Goal: Feedback & Contribution: Contribute content

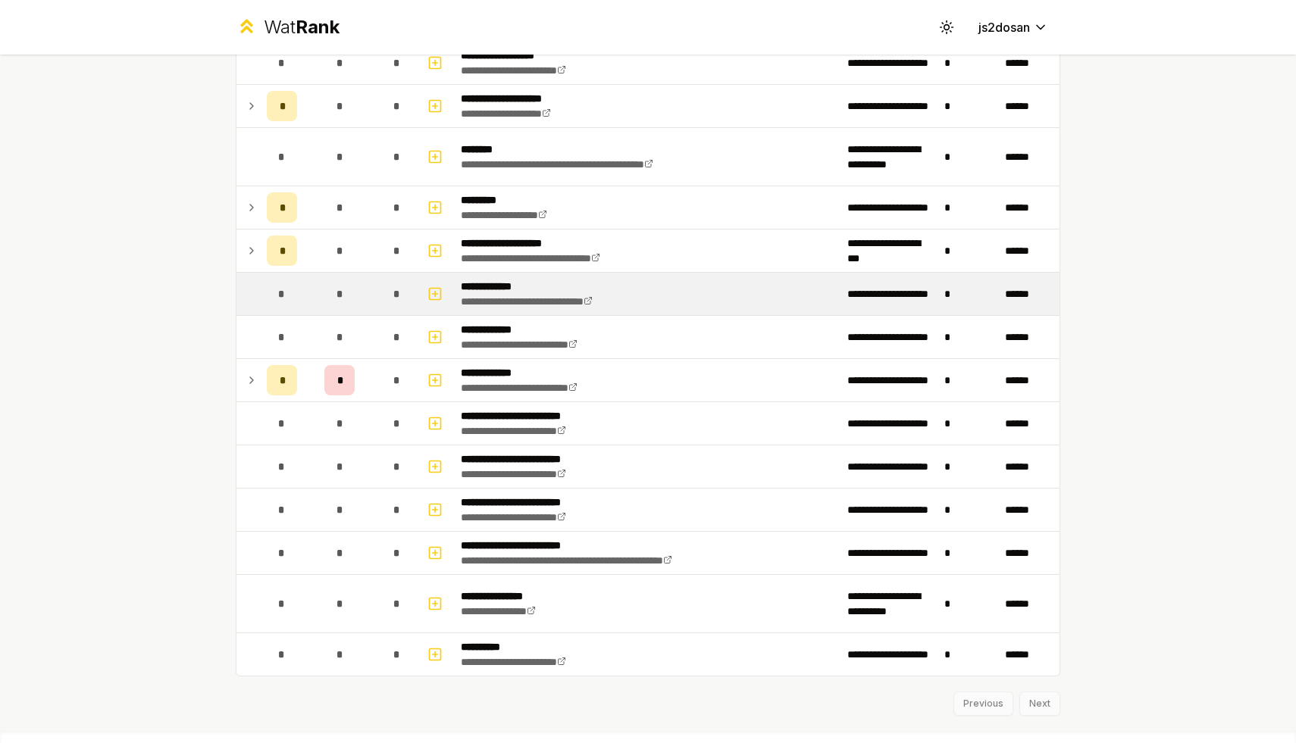
scroll to position [1681, 0]
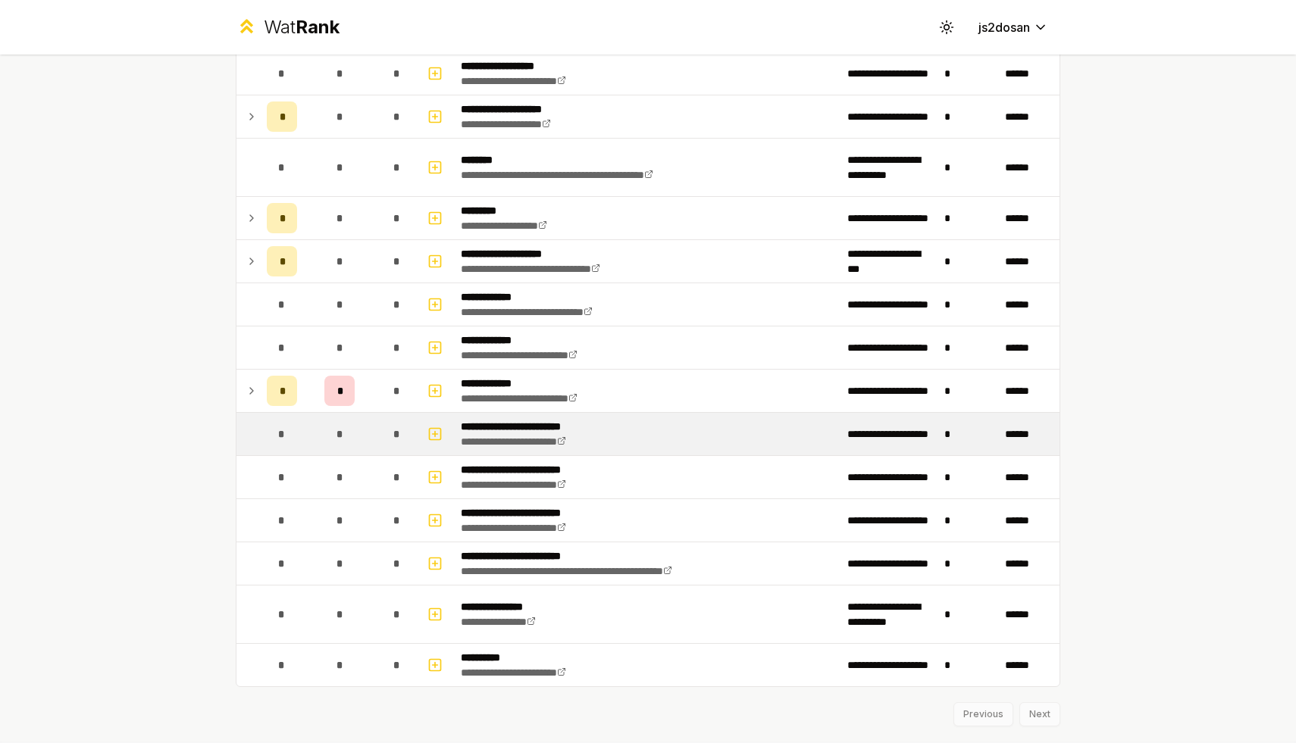
click at [397, 433] on span "*" at bounding box center [396, 434] width 7 height 15
click at [430, 438] on icon "button" at bounding box center [434, 434] width 15 height 18
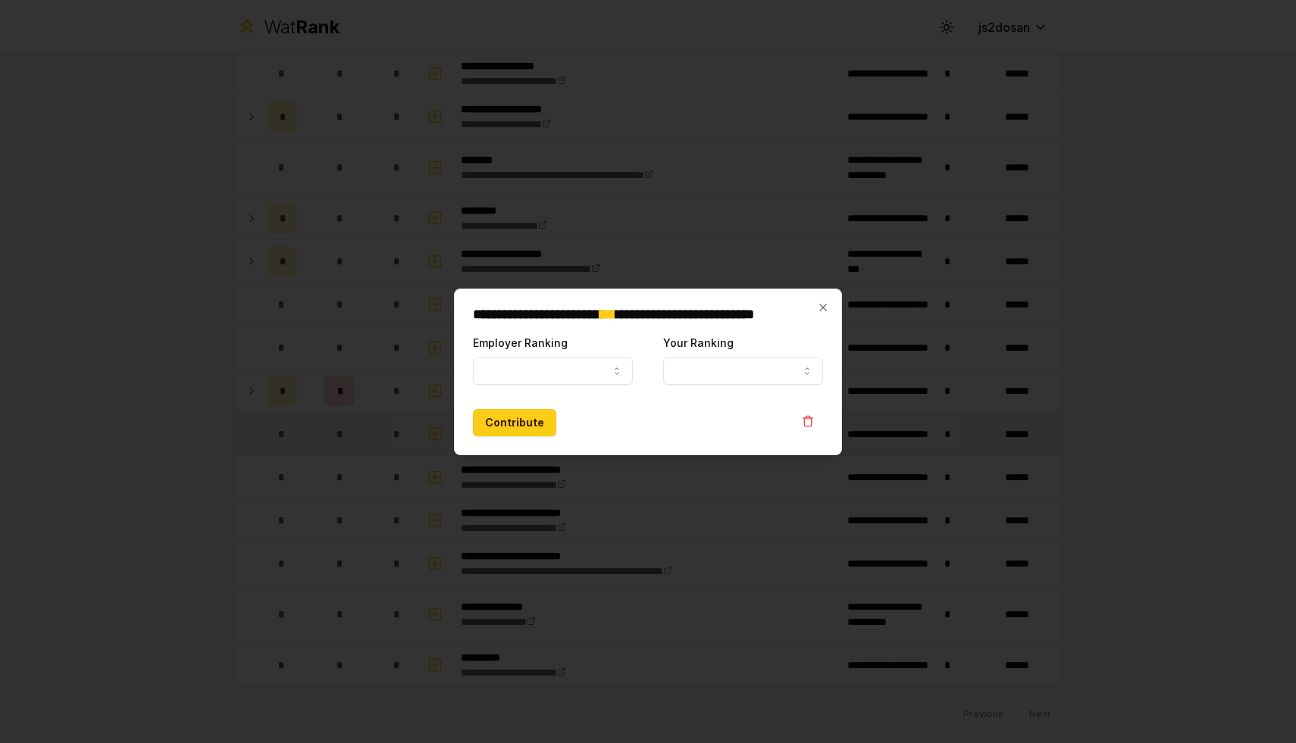
select select
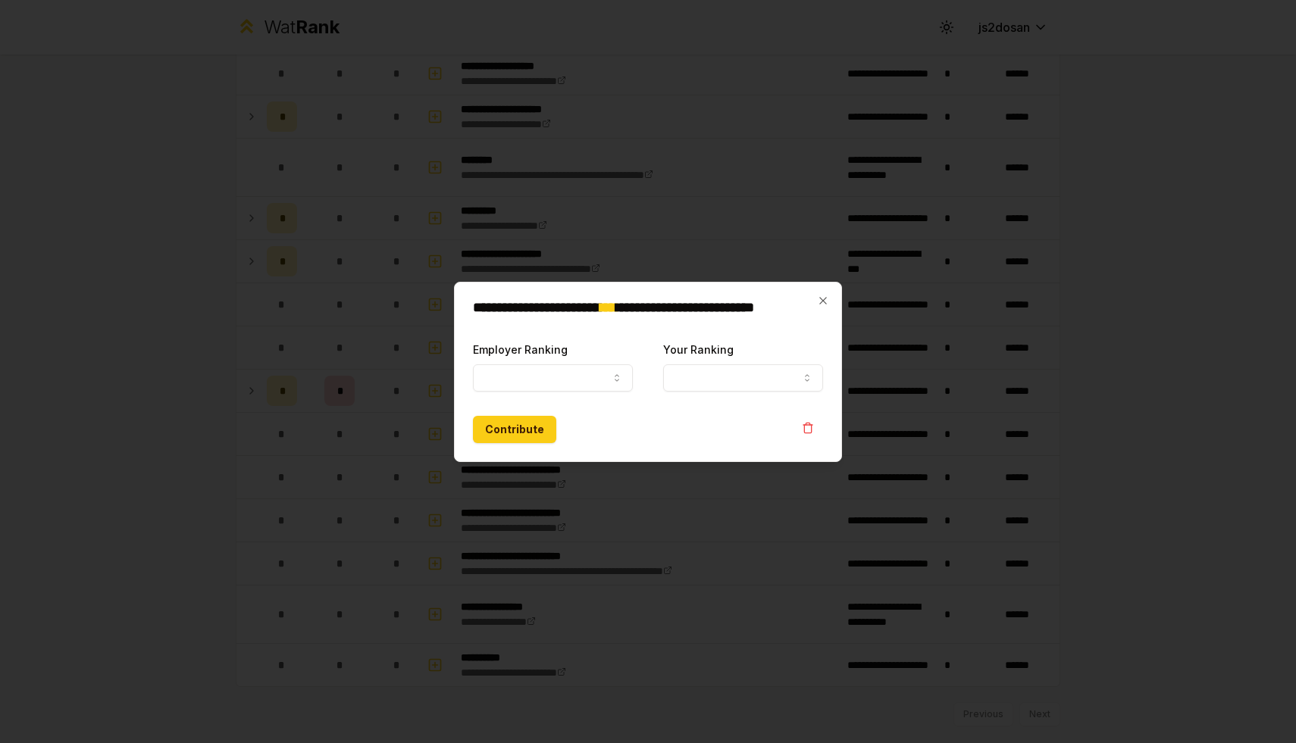
click at [530, 392] on form "**********" at bounding box center [648, 391] width 350 height 103
click at [564, 377] on button "Employer Ranking" at bounding box center [553, 377] width 160 height 27
click at [683, 433] on div "Contribute" at bounding box center [648, 429] width 350 height 27
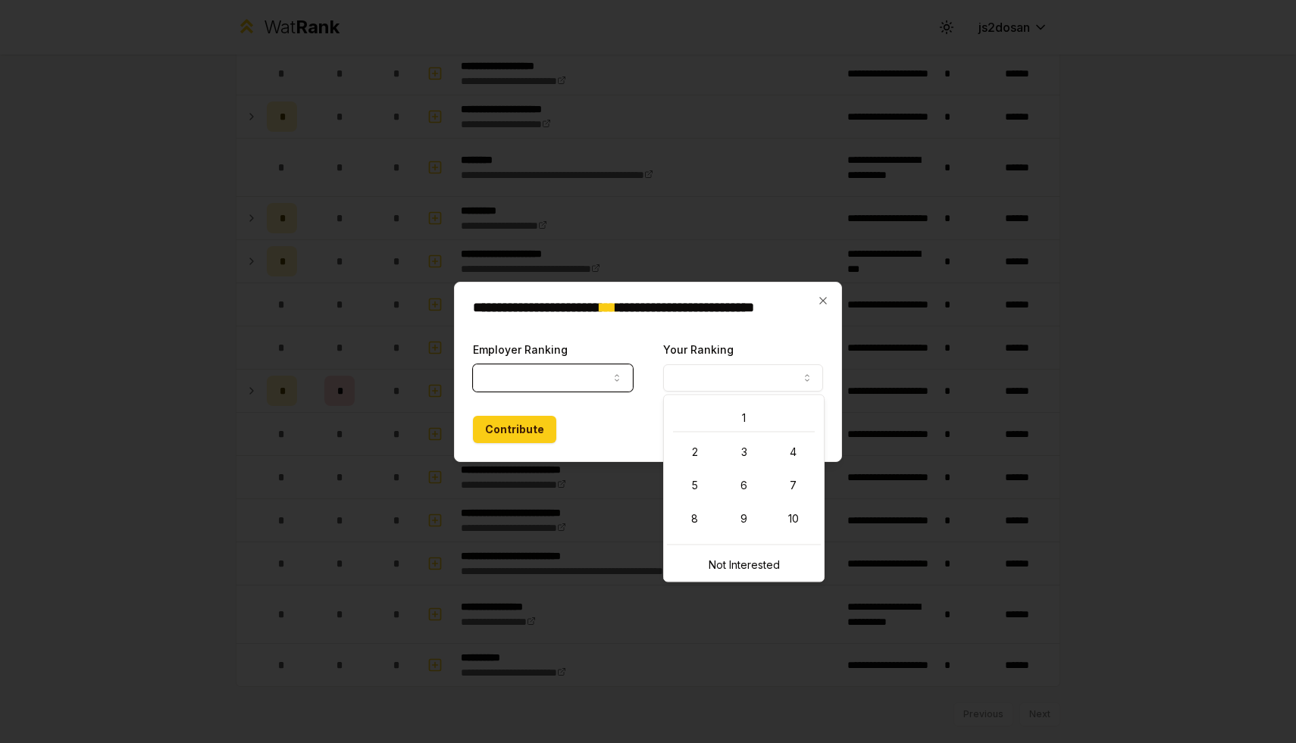
click at [721, 380] on button "Your Ranking" at bounding box center [743, 377] width 160 height 27
click at [648, 429] on div "Contribute" at bounding box center [648, 429] width 350 height 27
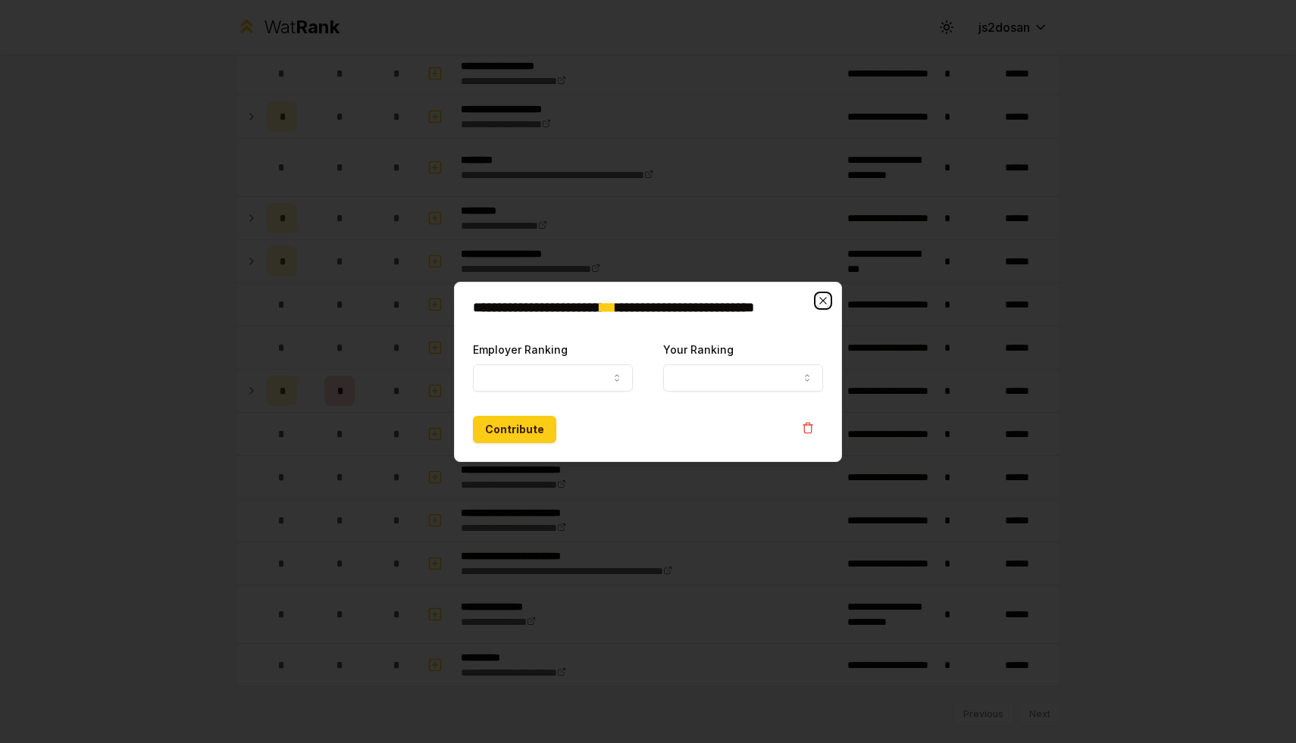
click at [825, 304] on icon "button" at bounding box center [823, 301] width 12 height 12
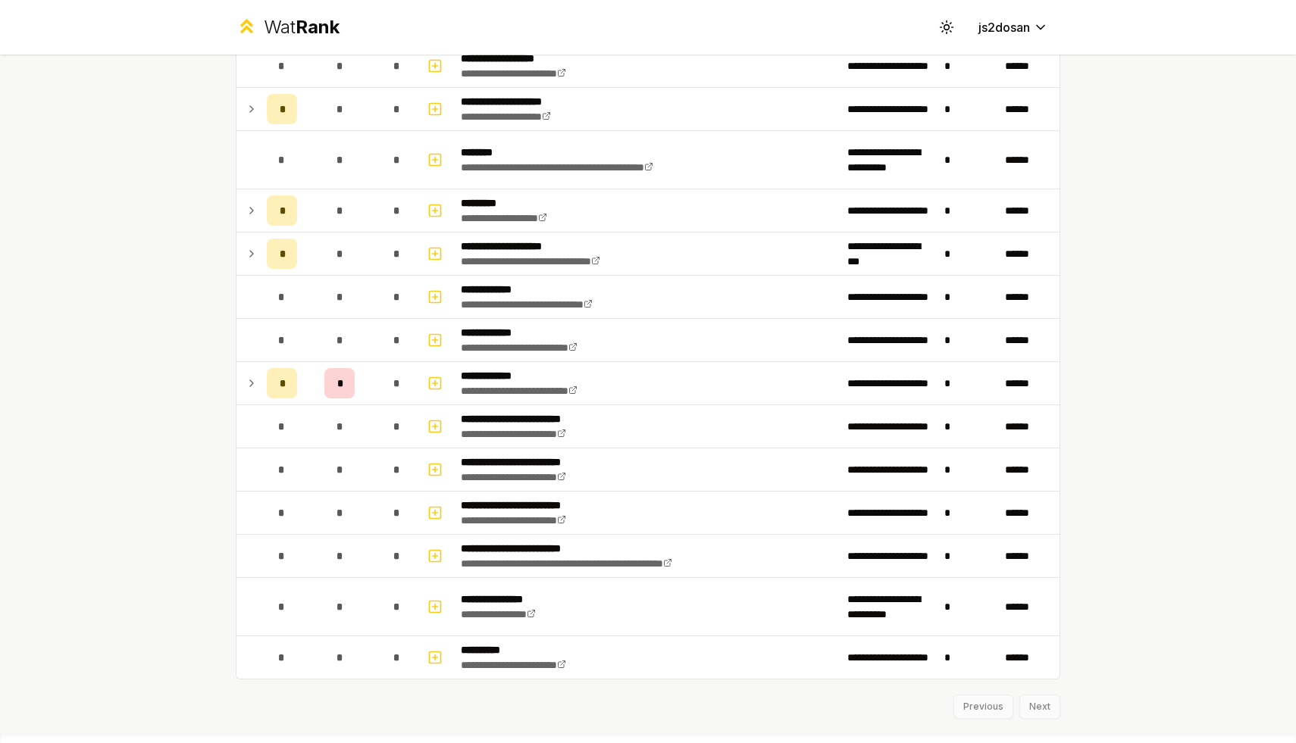
scroll to position [1719, 0]
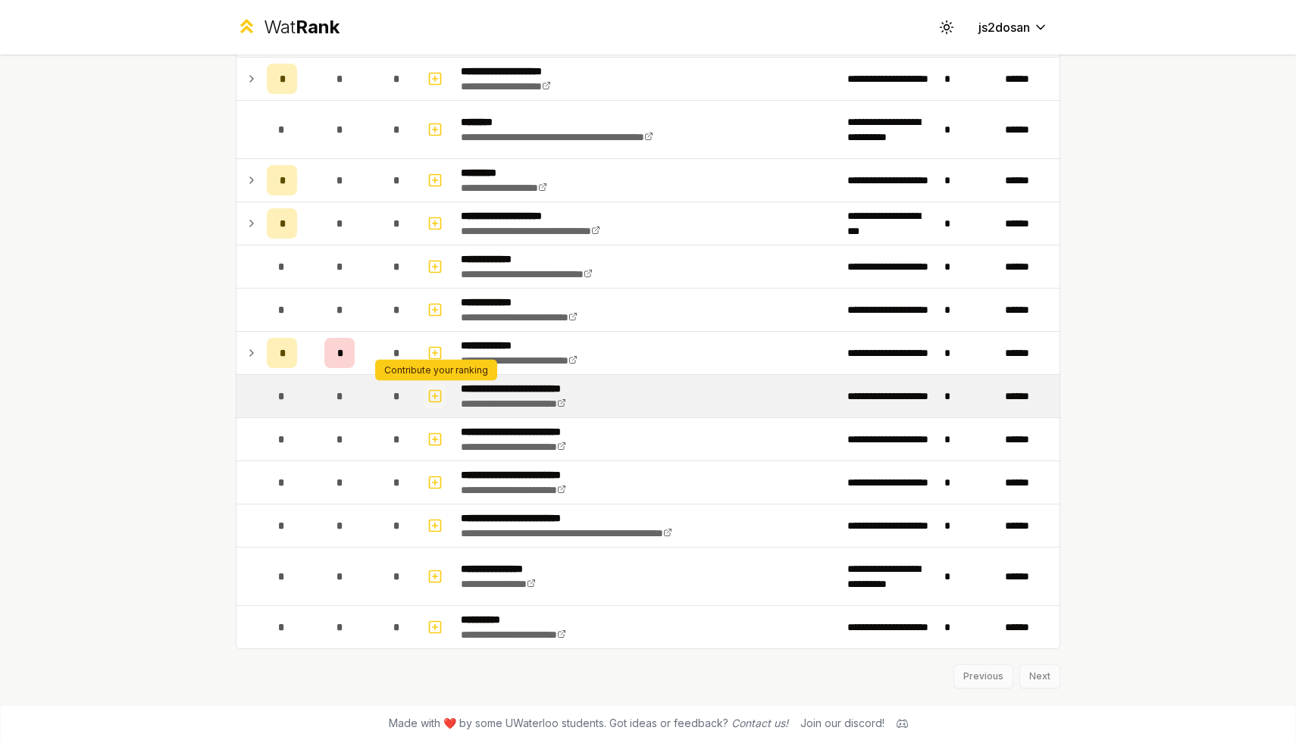
click at [433, 399] on icon "button" at bounding box center [434, 396] width 15 height 18
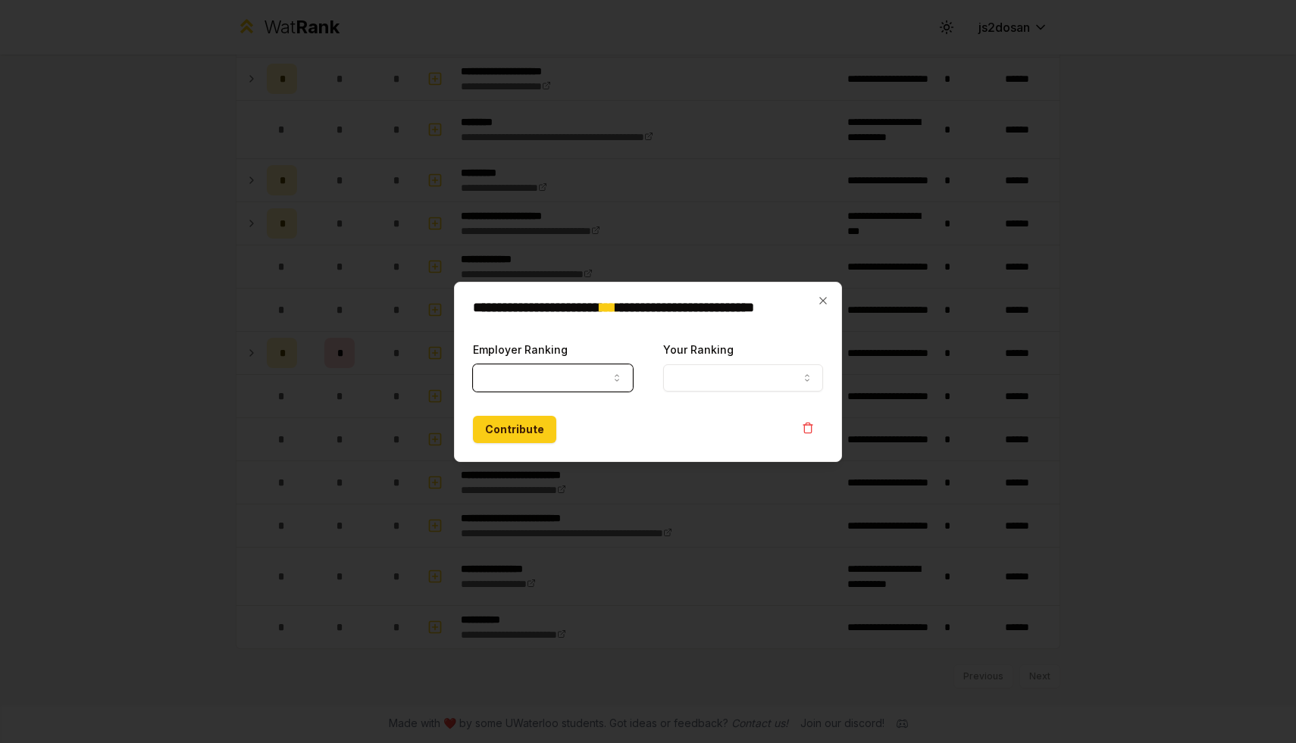
click at [533, 377] on button "Employer Ranking" at bounding box center [553, 377] width 160 height 27
click at [692, 378] on button "Your Ranking" at bounding box center [743, 377] width 160 height 27
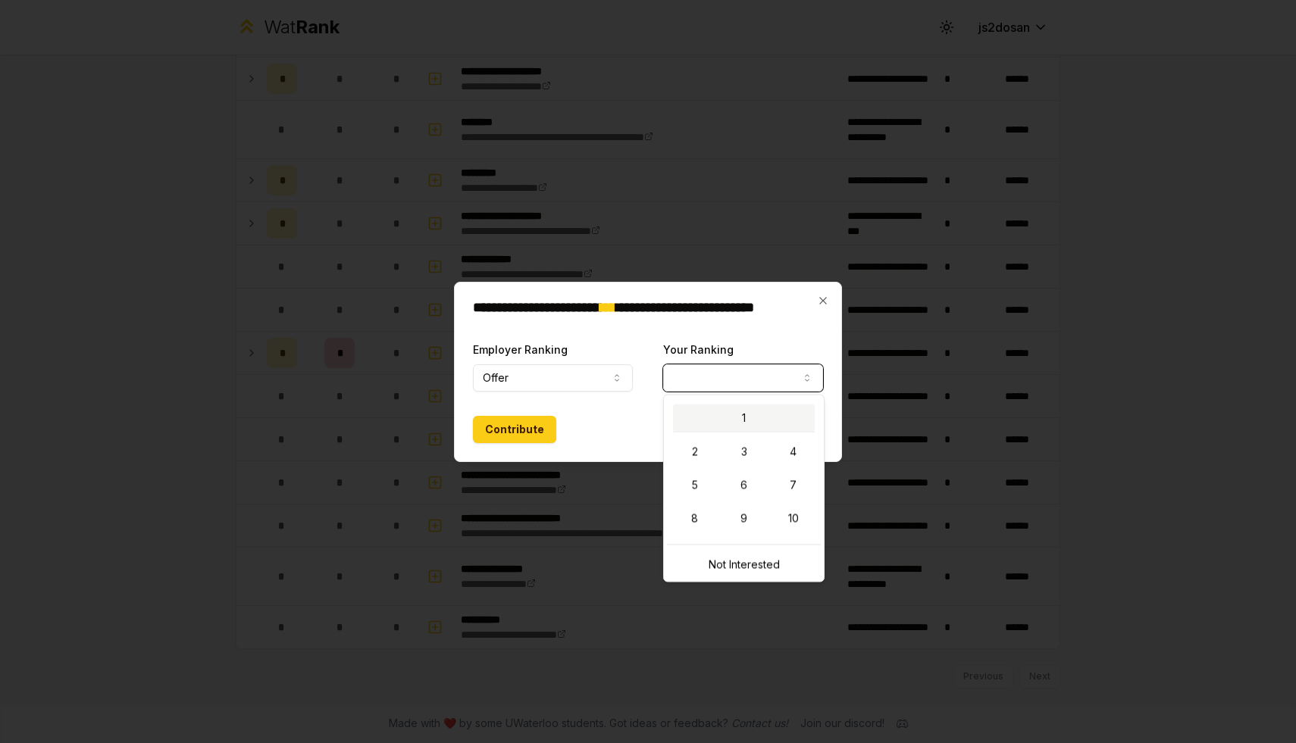
select select "*"
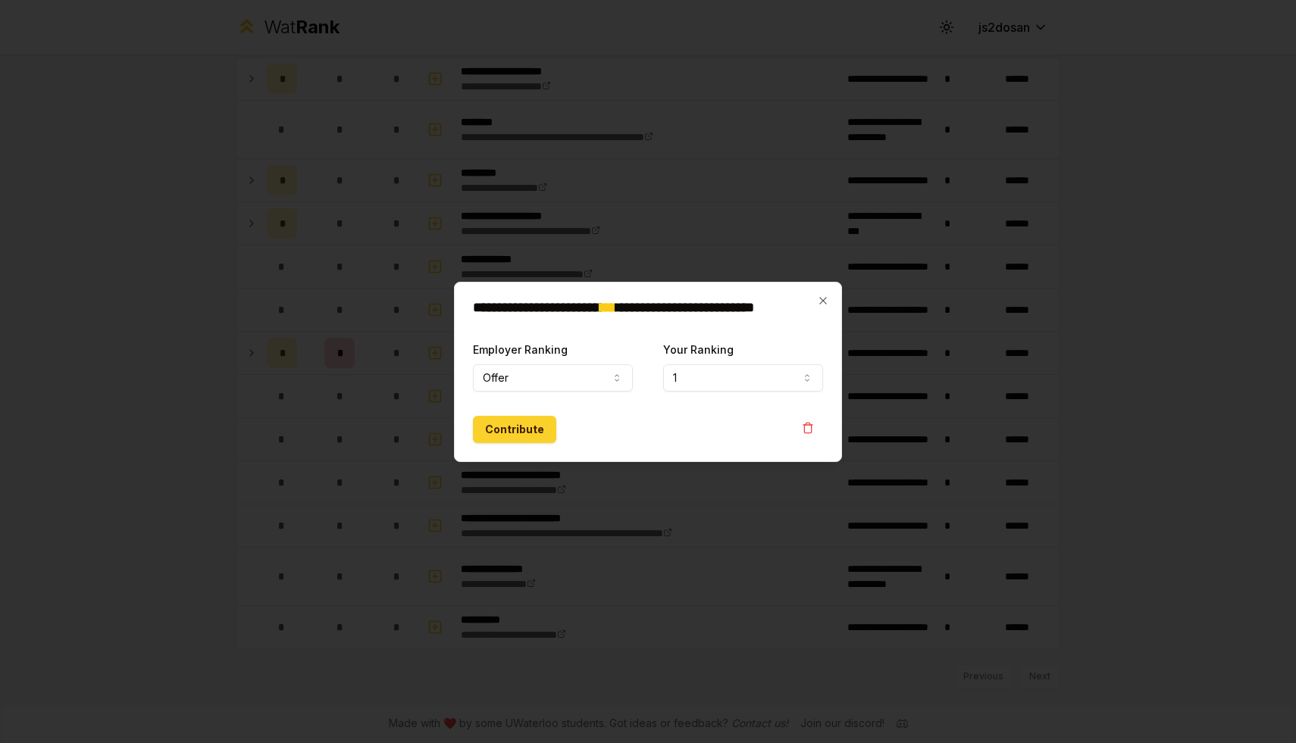
click at [530, 422] on button "Contribute" at bounding box center [514, 429] width 83 height 27
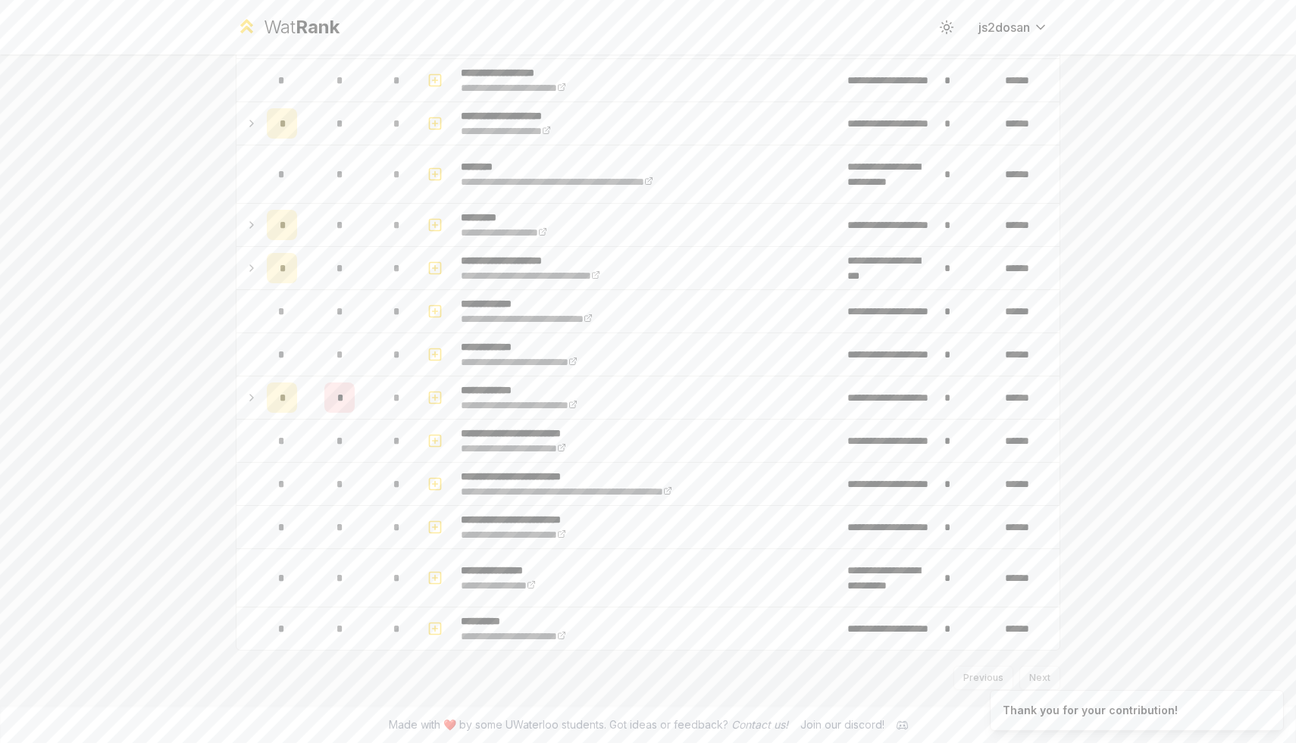
scroll to position [0, 0]
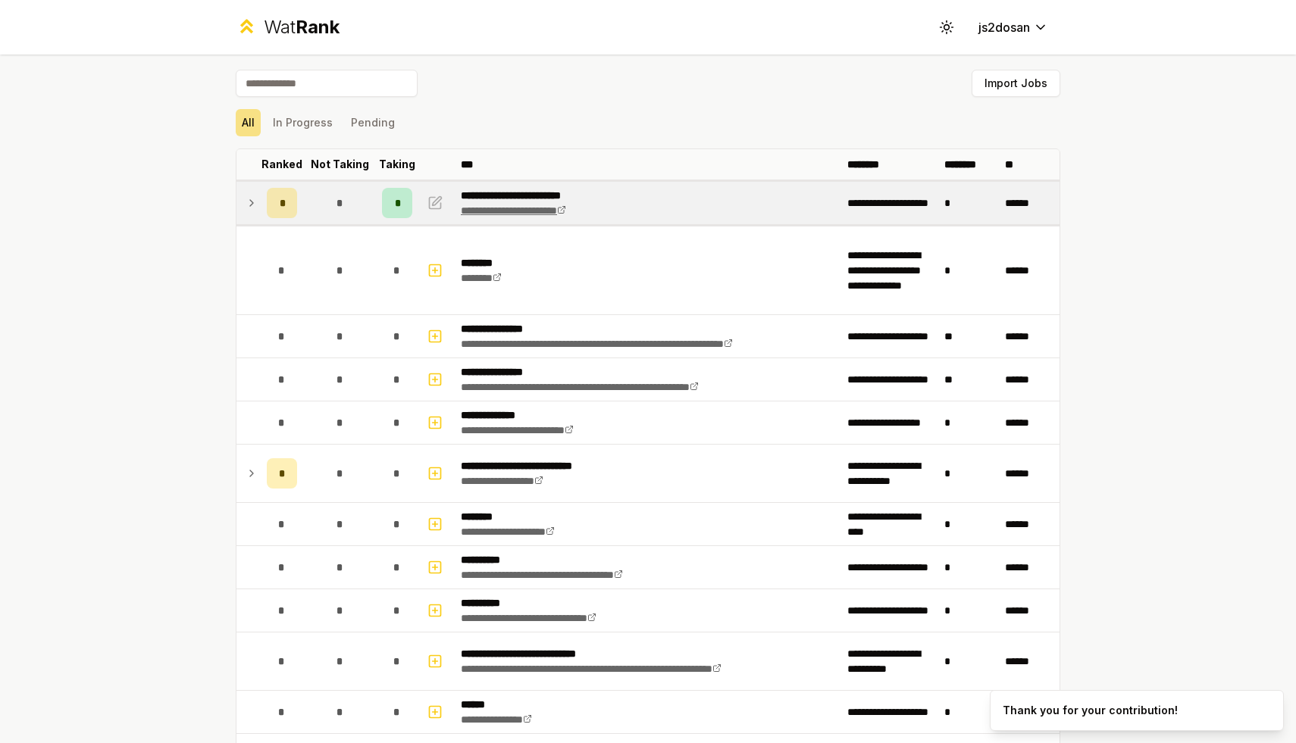
click at [551, 211] on link "**********" at bounding box center [513, 210] width 105 height 11
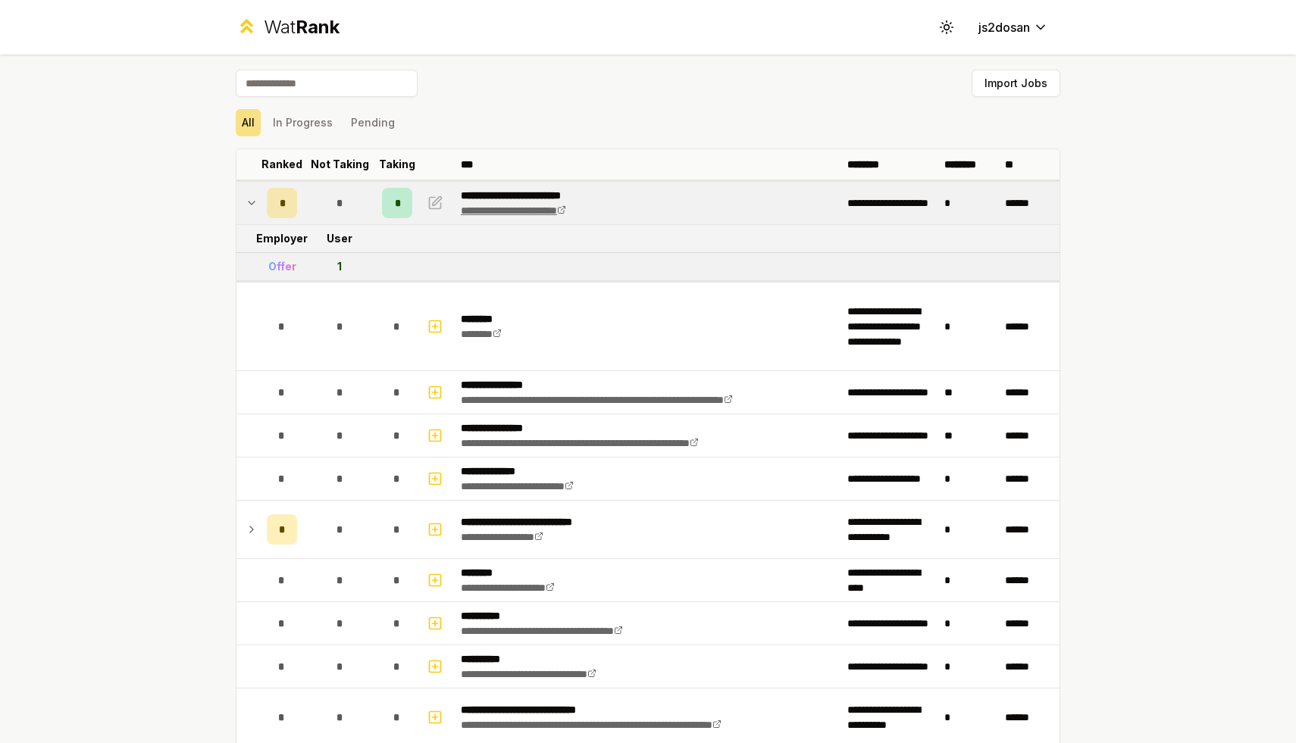
click at [552, 215] on link "**********" at bounding box center [513, 210] width 105 height 11
